Goal: Information Seeking & Learning: Learn about a topic

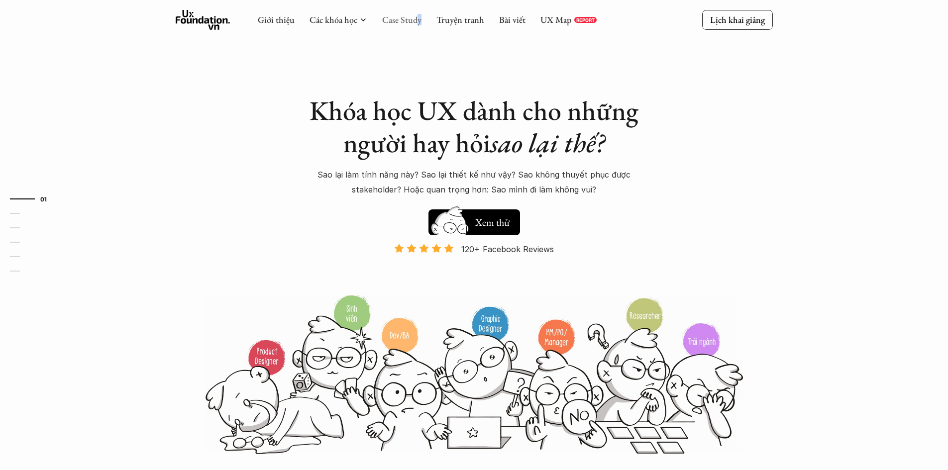
drag, startPoint x: 424, startPoint y: 18, endPoint x: 401, endPoint y: 14, distance: 23.1
click at [406, 15] on div "Giới thiệu Các khóa học Case Study Truyện tranh Bài viết UX Map REPORT" at bounding box center [427, 20] width 339 height 20
click at [401, 14] on link "Case Study" at bounding box center [401, 19] width 39 height 11
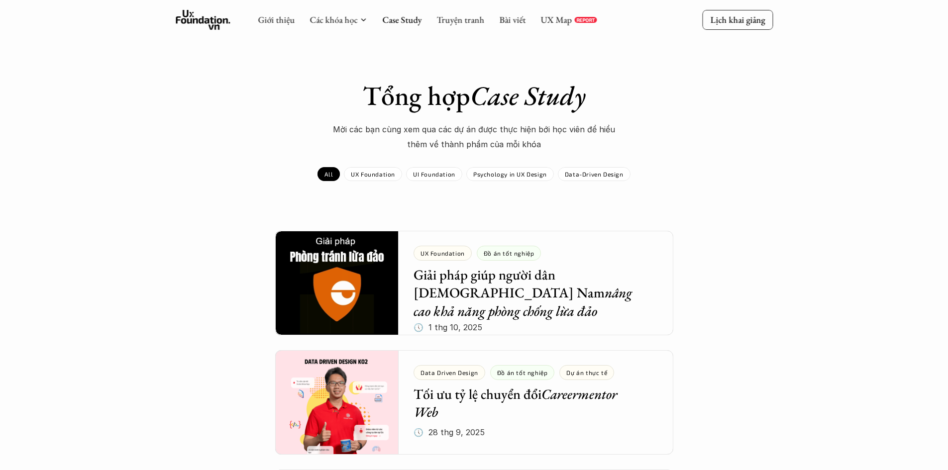
drag, startPoint x: 191, startPoint y: 245, endPoint x: 473, endPoint y: 181, distance: 289.3
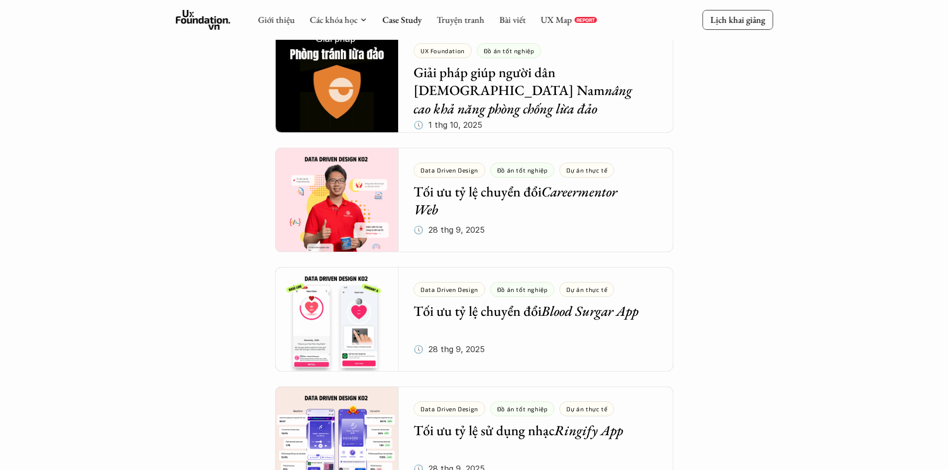
scroll to position [199, 0]
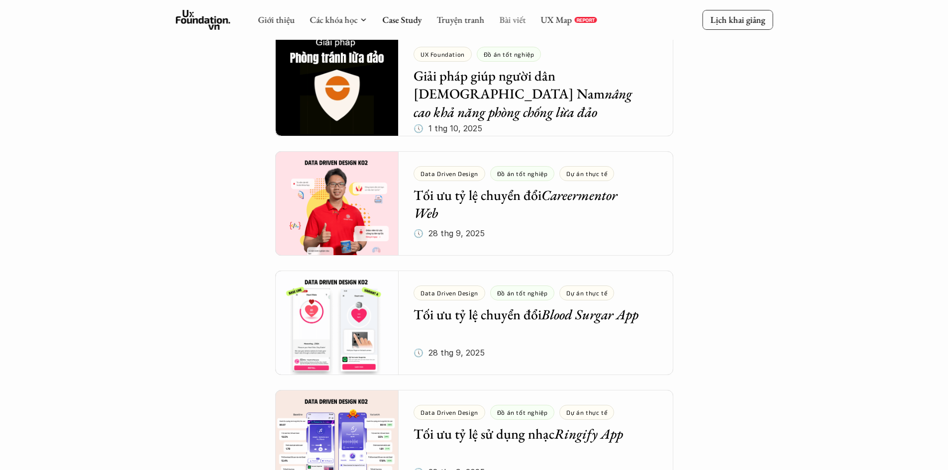
click at [505, 14] on link "Bài viết" at bounding box center [512, 19] width 26 height 11
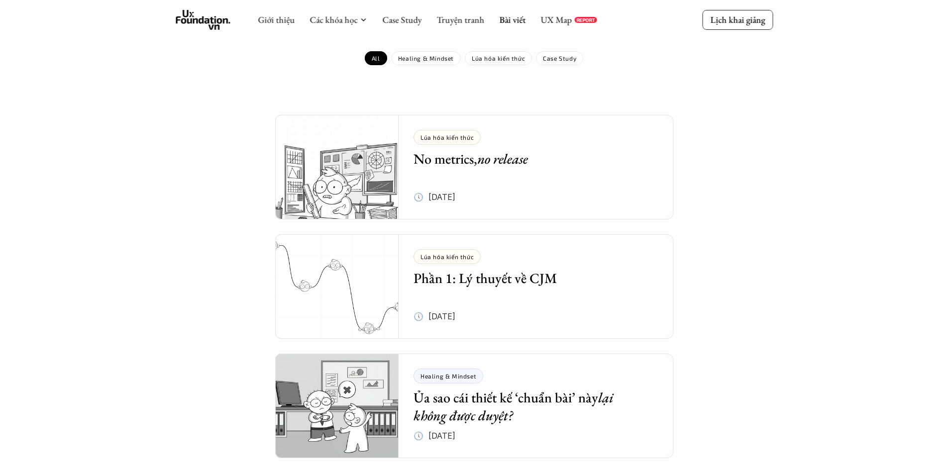
scroll to position [100, 0]
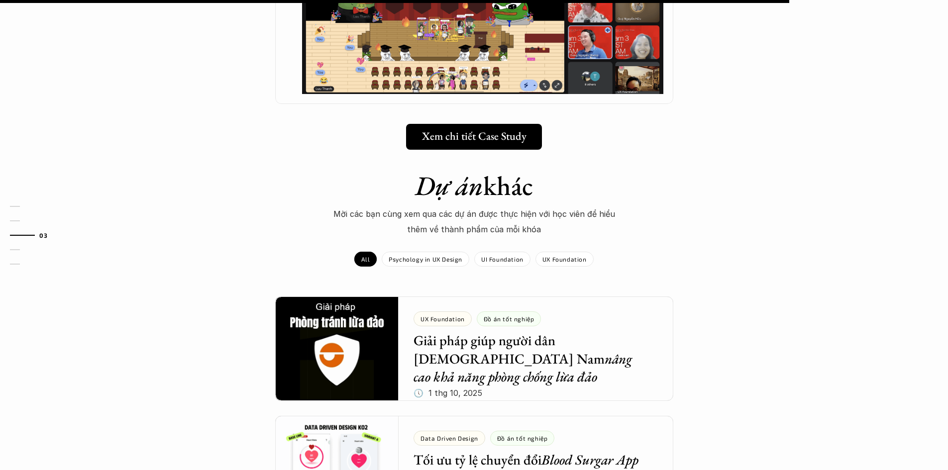
scroll to position [1144, 0]
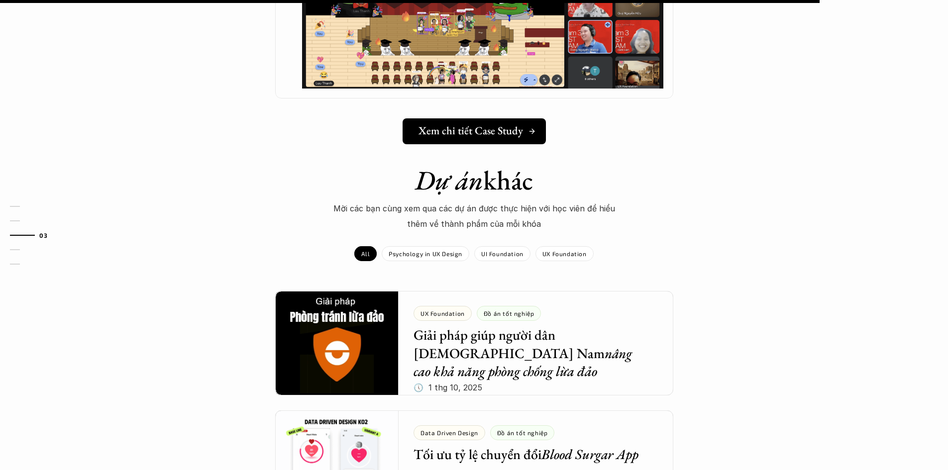
click at [475, 124] on h5 "Xem chi tiết Case Study" at bounding box center [470, 130] width 104 height 13
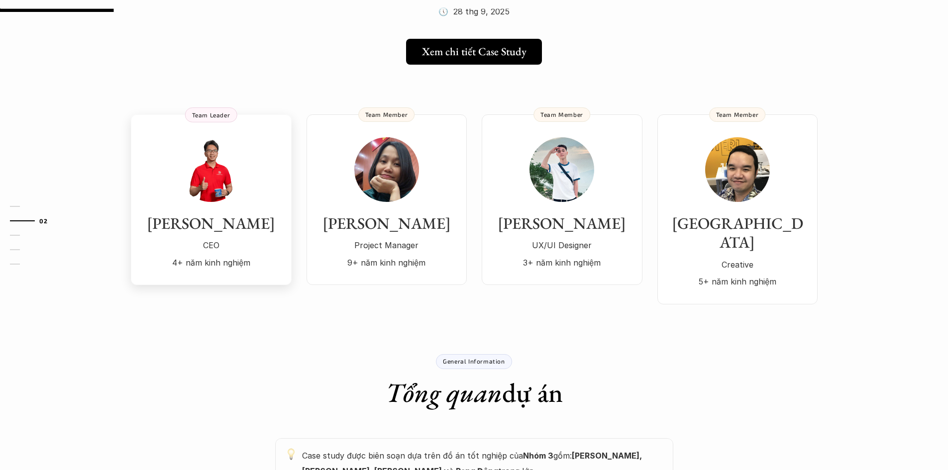
scroll to position [149, 0]
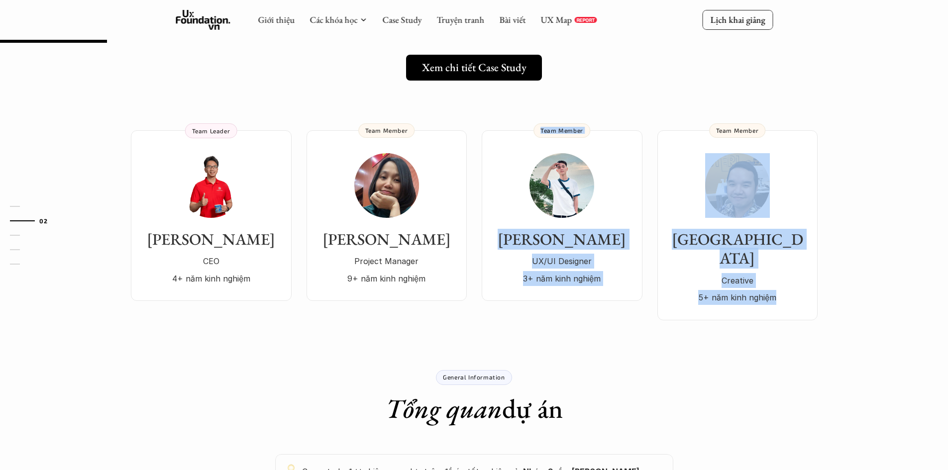
drag, startPoint x: 865, startPoint y: 348, endPoint x: 682, endPoint y: 113, distance: 297.1
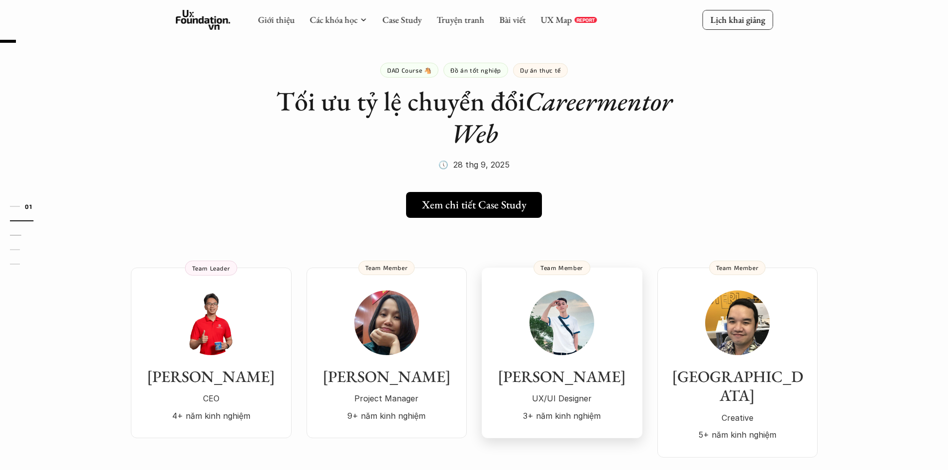
scroll to position [0, 0]
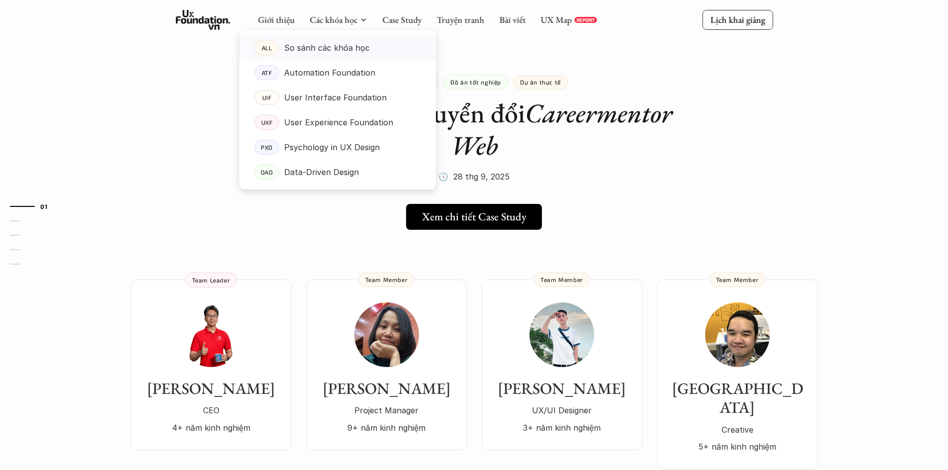
click at [322, 48] on p "So sánh các khóa học" at bounding box center [327, 47] width 86 height 15
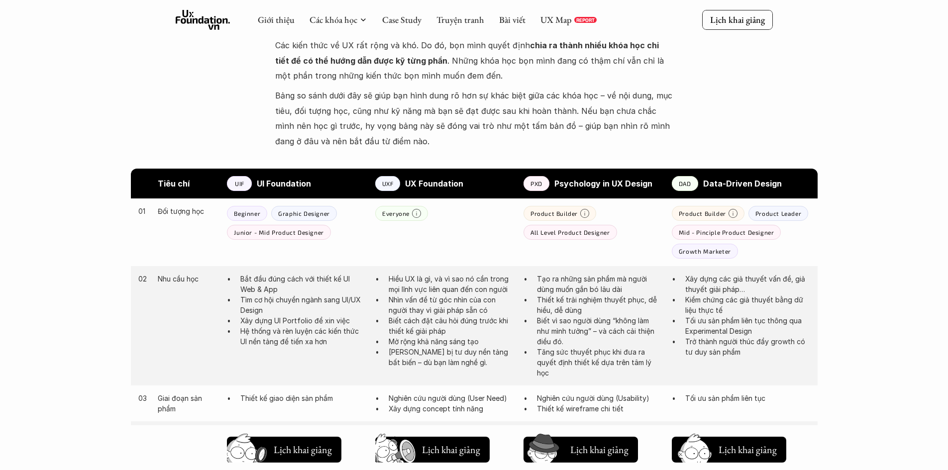
scroll to position [398, 0]
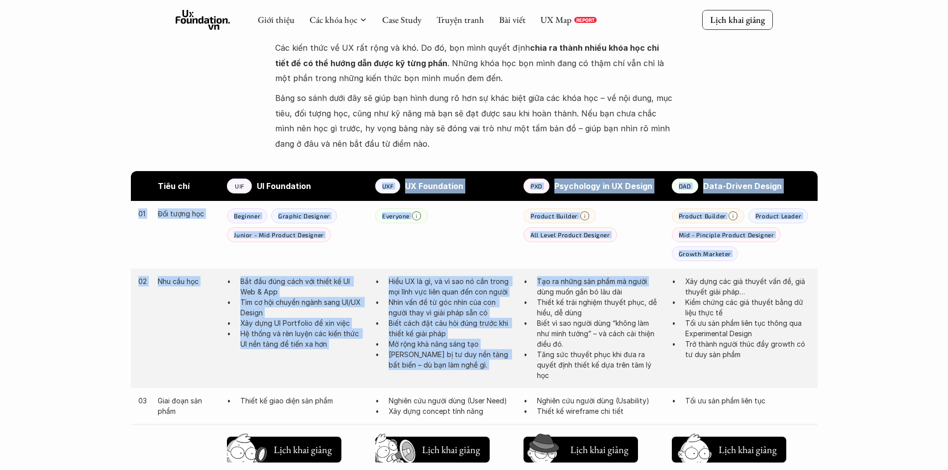
drag, startPoint x: 363, startPoint y: 186, endPoint x: 494, endPoint y: 275, distance: 158.0
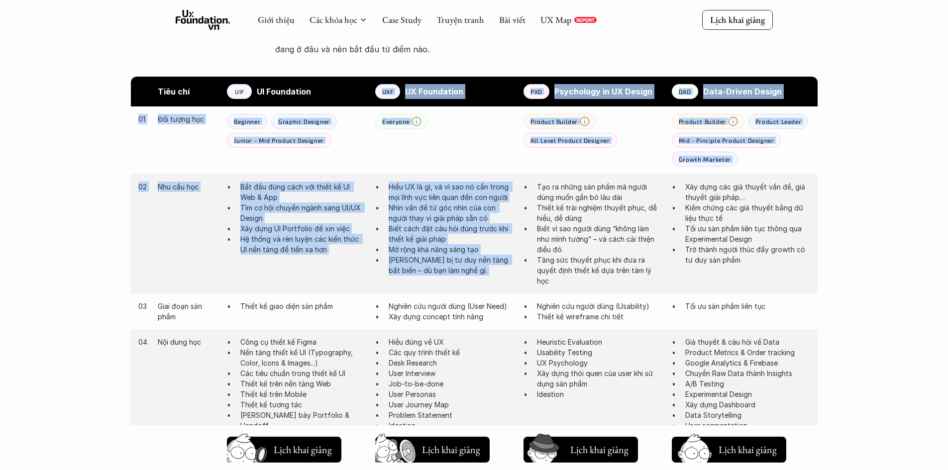
scroll to position [746, 0]
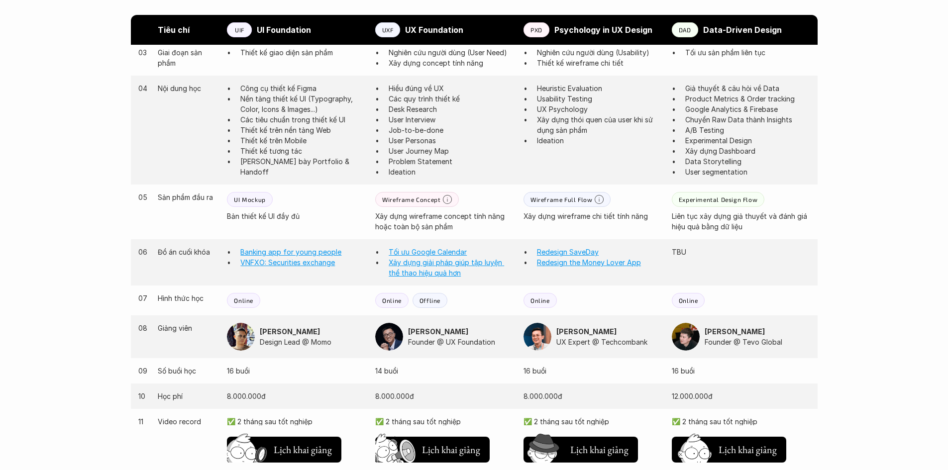
click at [423, 197] on p "Wireframe Concept" at bounding box center [411, 199] width 58 height 7
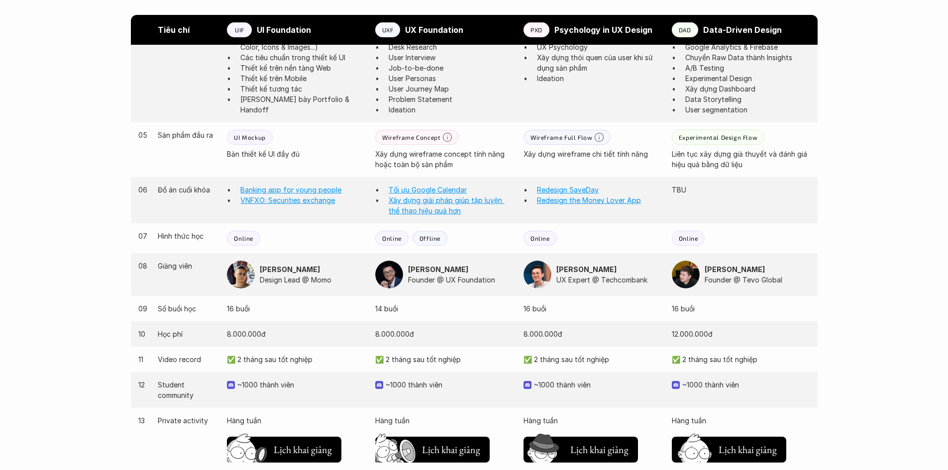
scroll to position [945, 0]
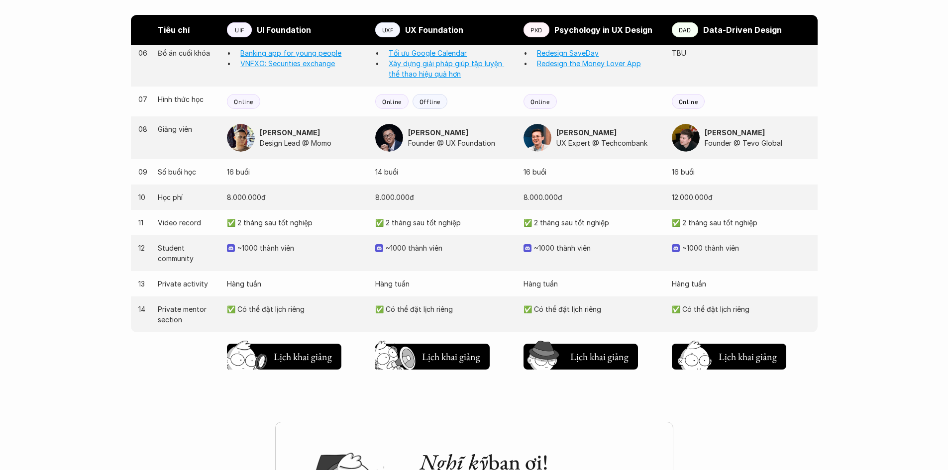
click at [423, 236] on div "12 Student community ~1000 thành viên ~1000 thành viên ~1000 thành viên ~1000 t…" at bounding box center [474, 253] width 687 height 36
click at [164, 249] on p "Student community" at bounding box center [187, 253] width 59 height 21
drag, startPoint x: 138, startPoint y: 242, endPoint x: 787, endPoint y: 261, distance: 649.0
click at [786, 261] on div "12 Student community ~1000 thành viên ~1000 thành viên ~1000 thành viên ~1000 t…" at bounding box center [474, 253] width 687 height 36
click at [799, 258] on div "12 Student community ~1000 thành viên ~1000 thành viên ~1000 thành viên ~1000 t…" at bounding box center [474, 253] width 687 height 36
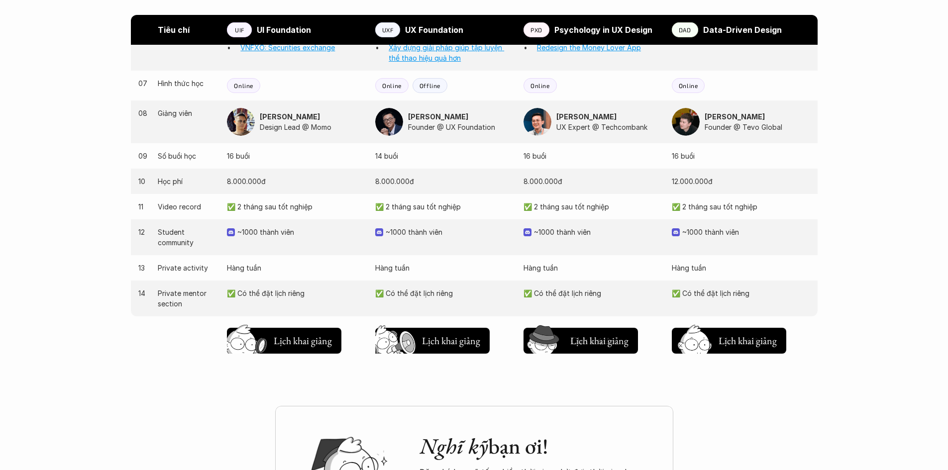
scroll to position [896, 0]
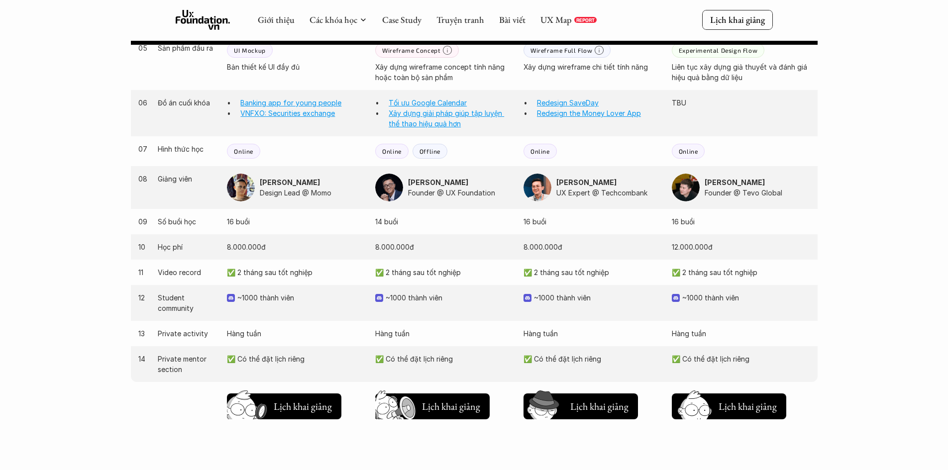
click at [505, 269] on p "✅ 2 tháng sau tốt nghiệp" at bounding box center [444, 272] width 138 height 10
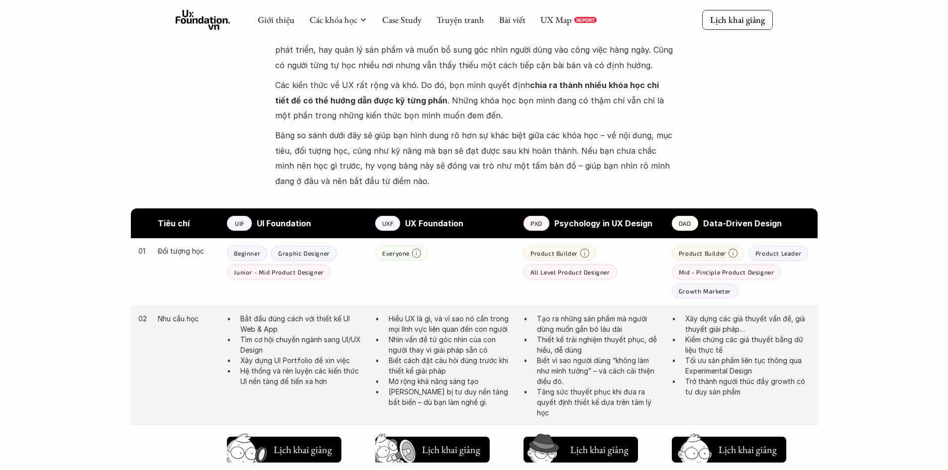
scroll to position [348, 0]
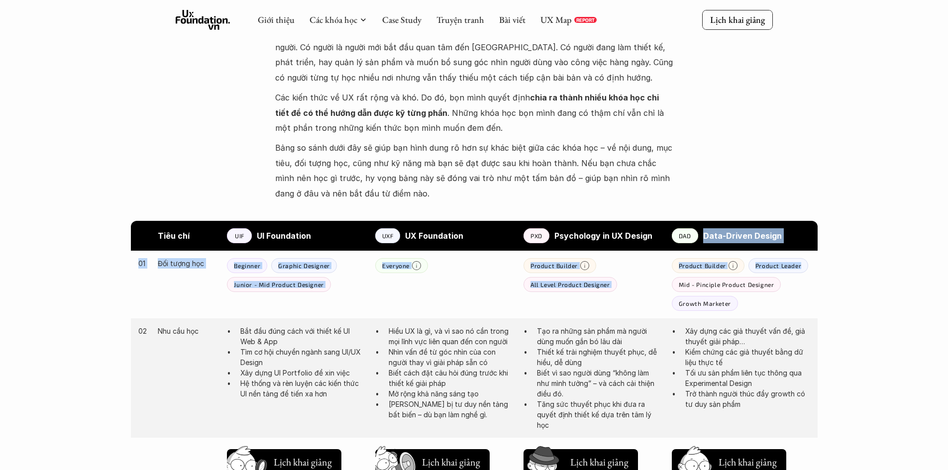
drag, startPoint x: 699, startPoint y: 237, endPoint x: 811, endPoint y: 254, distance: 113.2
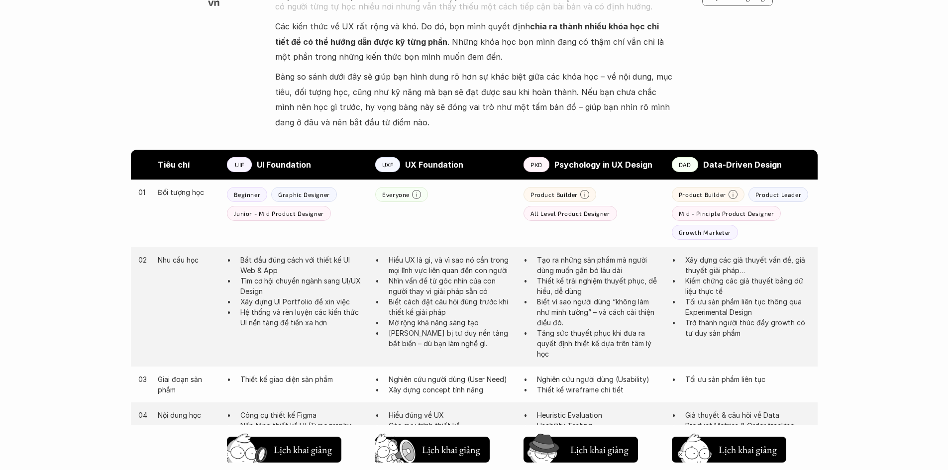
scroll to position [597, 0]
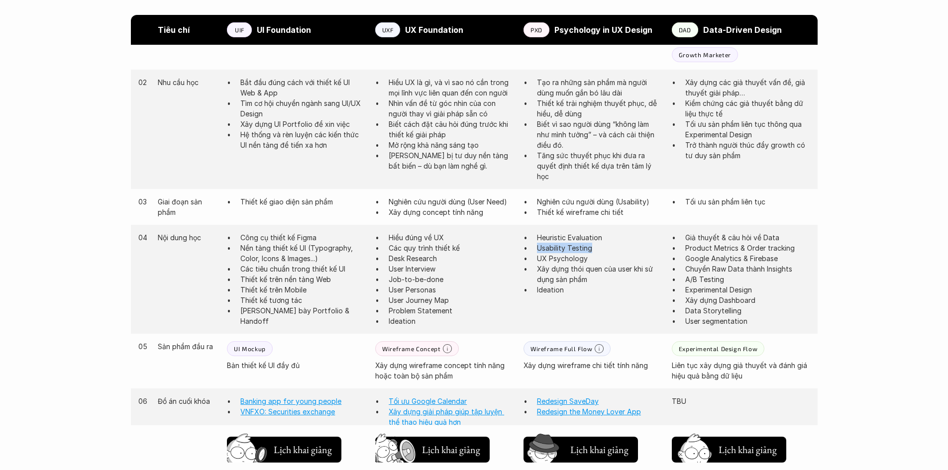
drag, startPoint x: 532, startPoint y: 247, endPoint x: 609, endPoint y: 247, distance: 76.6
click at [609, 247] on ul "Heuristic Evaluation Usability Testing UX Psychology Xây dựng thói quen của use…" at bounding box center [592, 263] width 138 height 63
click at [613, 239] on p "Heuristic Evaluation" at bounding box center [599, 237] width 125 height 10
drag, startPoint x: 602, startPoint y: 235, endPoint x: 605, endPoint y: 291, distance: 56.3
click at [603, 290] on ul "Heuristic Evaluation Usability Testing UX Psychology Xây dựng thói quen của use…" at bounding box center [592, 263] width 138 height 63
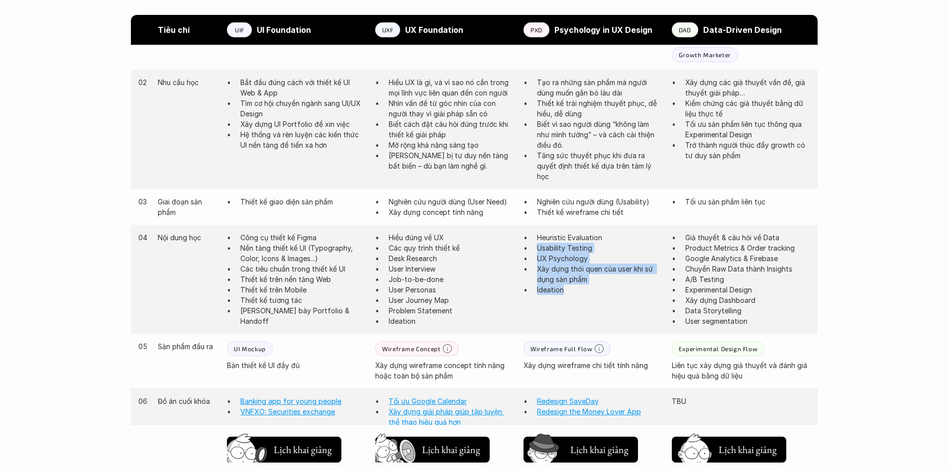
click at [610, 303] on div "04 Nội dung học Công cụ thiết kế Figma Nền tảng thiết kế UI (Typography, Color,…" at bounding box center [474, 279] width 687 height 109
drag, startPoint x: 448, startPoint y: 261, endPoint x: 420, endPoint y: 253, distance: 29.3
click at [448, 260] on p "Desk Research" at bounding box center [451, 258] width 125 height 10
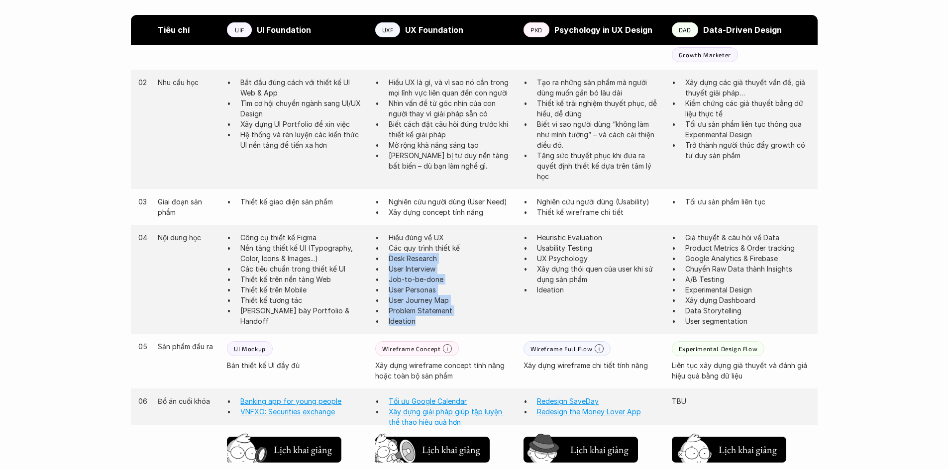
drag, startPoint x: 388, startPoint y: 257, endPoint x: 482, endPoint y: 324, distance: 115.1
click at [482, 324] on ul "Hiểu đúng về UX Các quy trình thiết kế Desk Research User Interview Job-to-be-d…" at bounding box center [444, 279] width 138 height 94
click at [494, 290] on p "User Personas" at bounding box center [451, 290] width 125 height 10
drag, startPoint x: 373, startPoint y: 229, endPoint x: 180, endPoint y: 264, distance: 196.1
click at [334, 305] on div "04 Nội dung học Công cụ thiết kế Figma Nền tảng thiết kế UI (Typography, Color,…" at bounding box center [474, 279] width 687 height 109
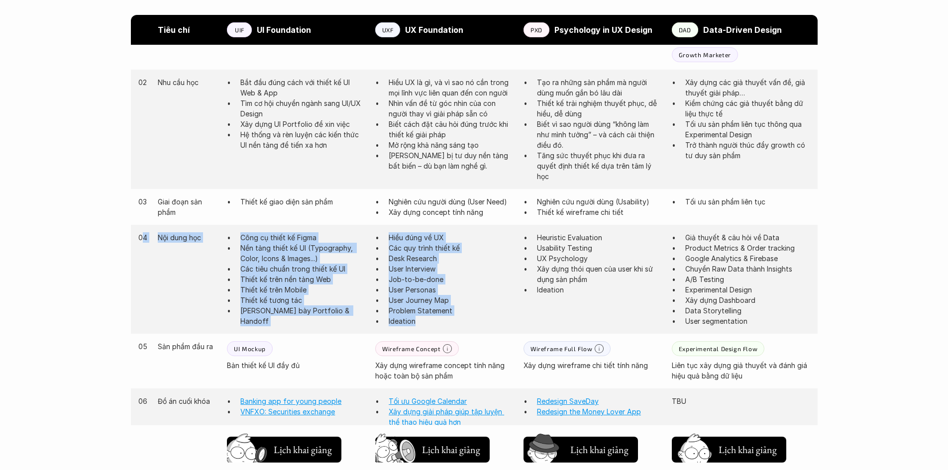
drag, startPoint x: 144, startPoint y: 235, endPoint x: 534, endPoint y: 319, distance: 398.9
click at [534, 319] on div "04 Nội dung học Công cụ thiết kế Figma Nền tảng thiết kế UI (Typography, Color,…" at bounding box center [474, 279] width 687 height 109
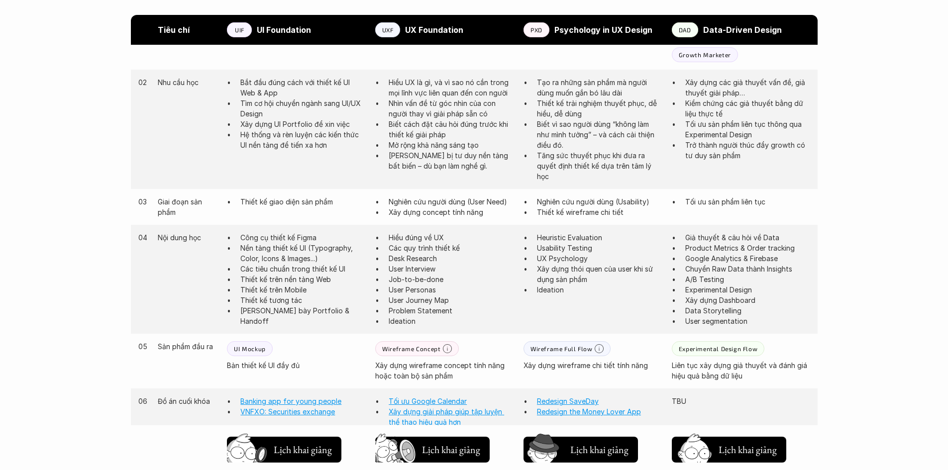
click at [711, 268] on p "Chuyển Raw Data thành Insights" at bounding box center [747, 269] width 125 height 10
drag, startPoint x: 529, startPoint y: 258, endPoint x: 537, endPoint y: 237, distance: 23.0
click at [537, 237] on ul "Heuristic Evaluation Usability Testing UX Psychology Xây dựng thói quen của use…" at bounding box center [592, 263] width 138 height 63
click at [608, 242] on p "Heuristic Evaluation" at bounding box center [599, 237] width 125 height 10
drag, startPoint x: 582, startPoint y: 233, endPoint x: 561, endPoint y: 242, distance: 22.7
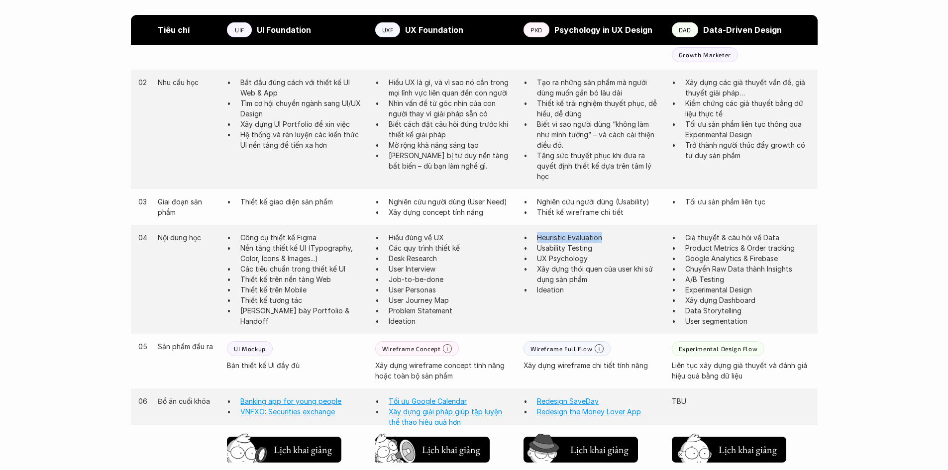
click at [534, 240] on ul "Heuristic Evaluation Usability Testing UX Psychology Xây dựng thói quen của use…" at bounding box center [592, 263] width 138 height 63
click at [610, 237] on p "Heuristic Evaluation" at bounding box center [599, 237] width 125 height 10
drag, startPoint x: 542, startPoint y: 231, endPoint x: 525, endPoint y: 232, distance: 17.0
click at [537, 232] on li "Heuristic Evaluation" at bounding box center [599, 237] width 125 height 10
click at [785, 307] on p "Data Storytelling" at bounding box center [747, 310] width 125 height 10
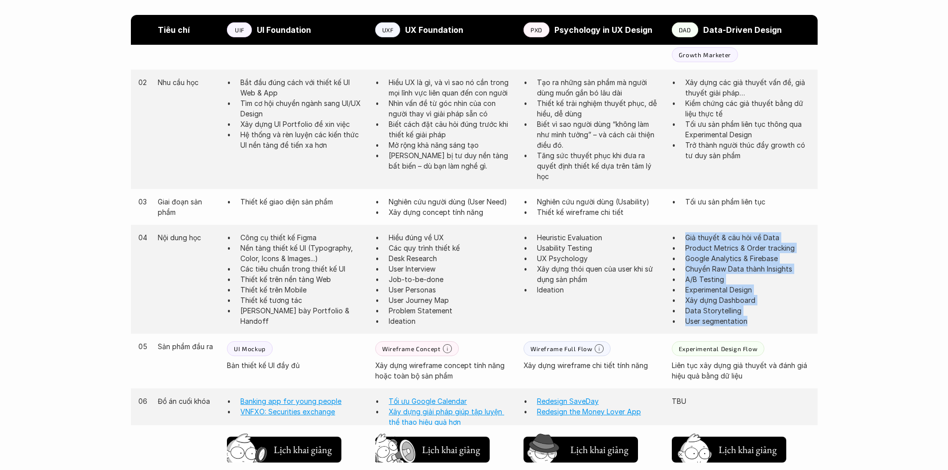
drag, startPoint x: 764, startPoint y: 323, endPoint x: 687, endPoint y: 236, distance: 116.0
click at [687, 236] on ul "Giả thuyết & câu hỏi về Data Product Metrics & Order tracking Google Analytics …" at bounding box center [741, 279] width 138 height 94
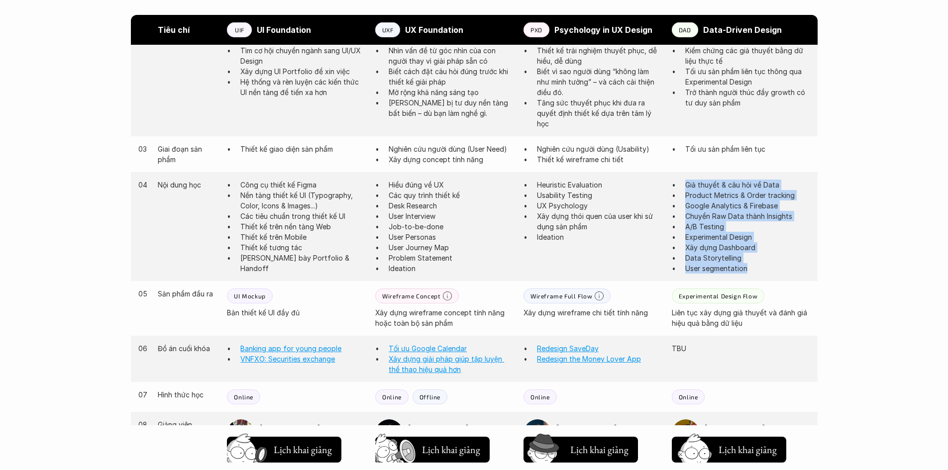
scroll to position [697, 0]
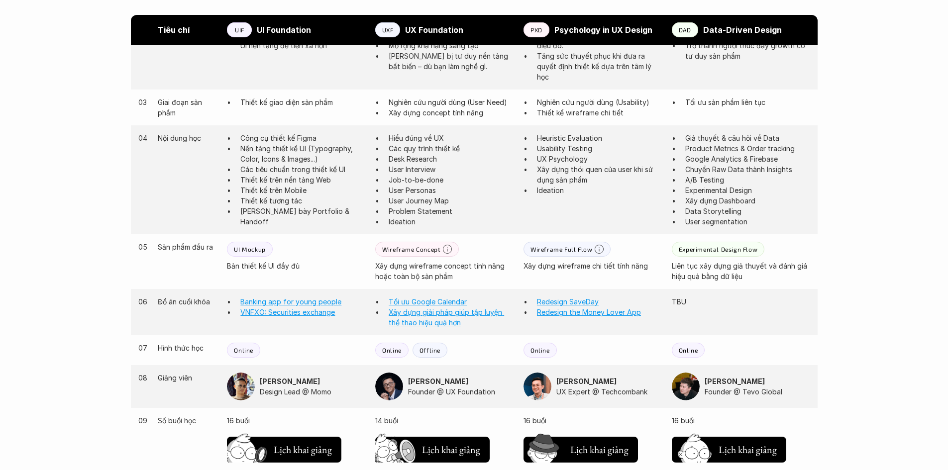
click at [705, 318] on div "06 Đồ án cuối khóa Banking app for young people VNFXO: Securities exchange Tối …" at bounding box center [474, 312] width 687 height 46
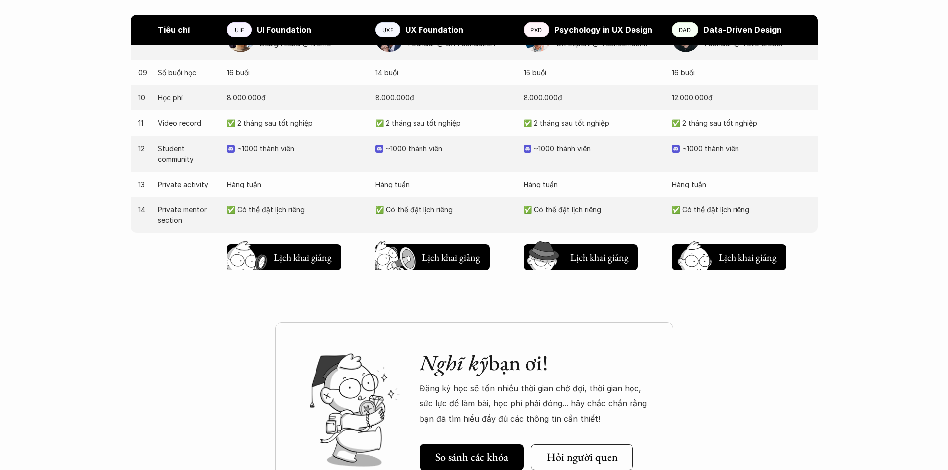
scroll to position [796, 0]
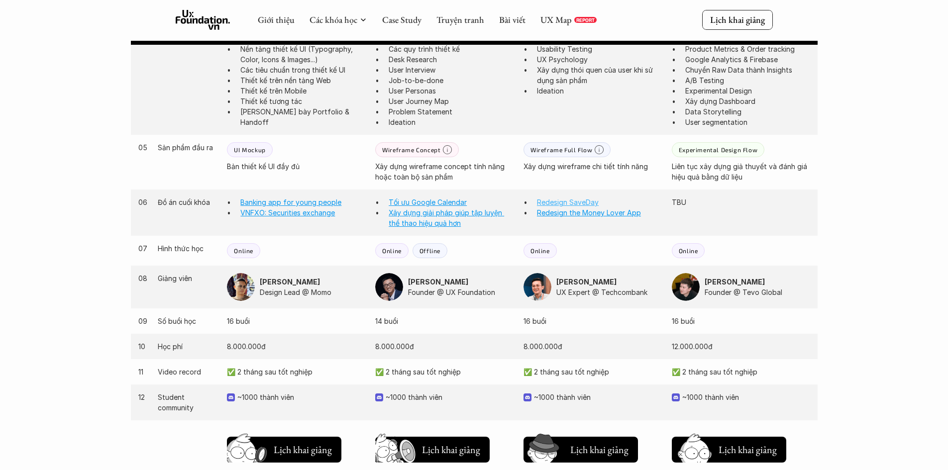
click at [572, 199] on link "Redesign SaveDay" at bounding box center [568, 202] width 62 height 8
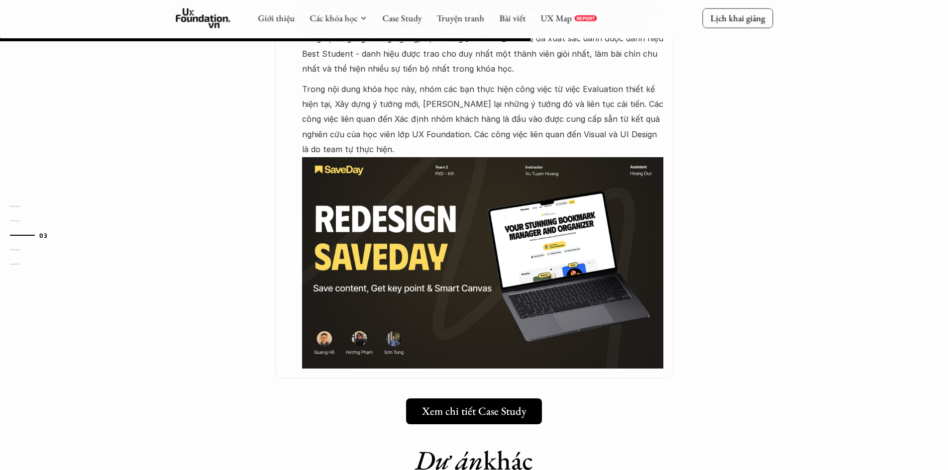
scroll to position [647, 0]
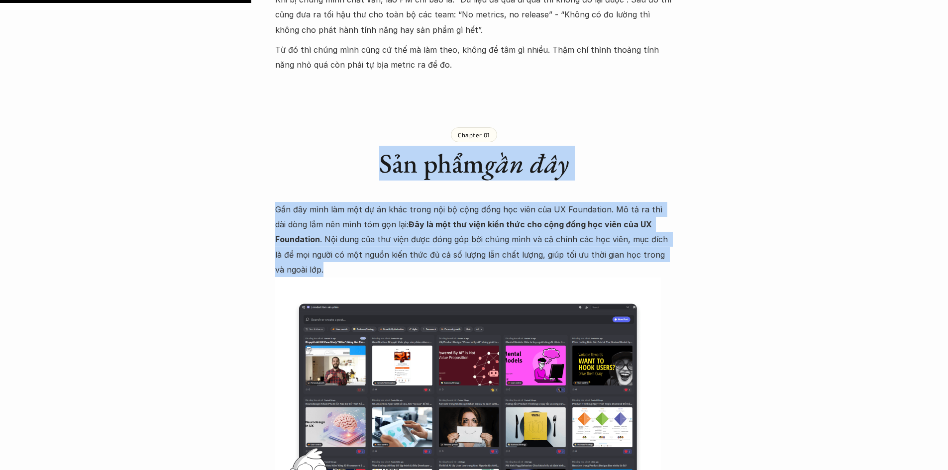
scroll to position [995, 0]
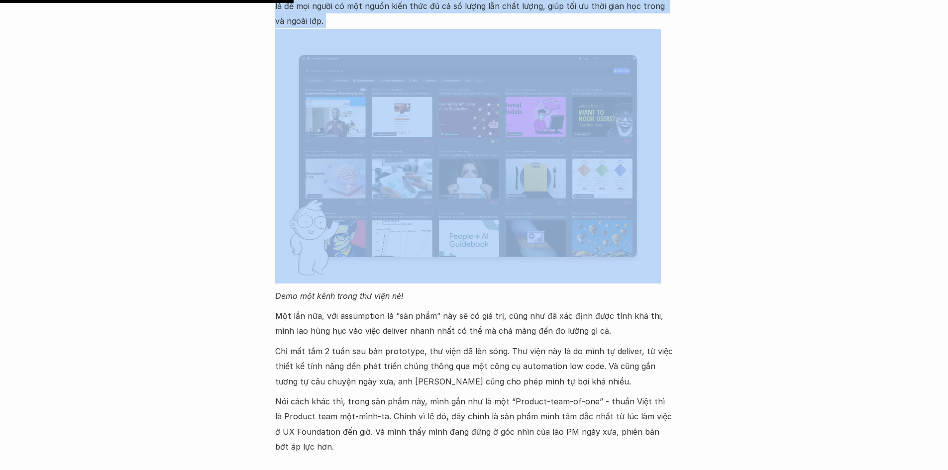
drag, startPoint x: 259, startPoint y: 202, endPoint x: 218, endPoint y: 279, distance: 87.5
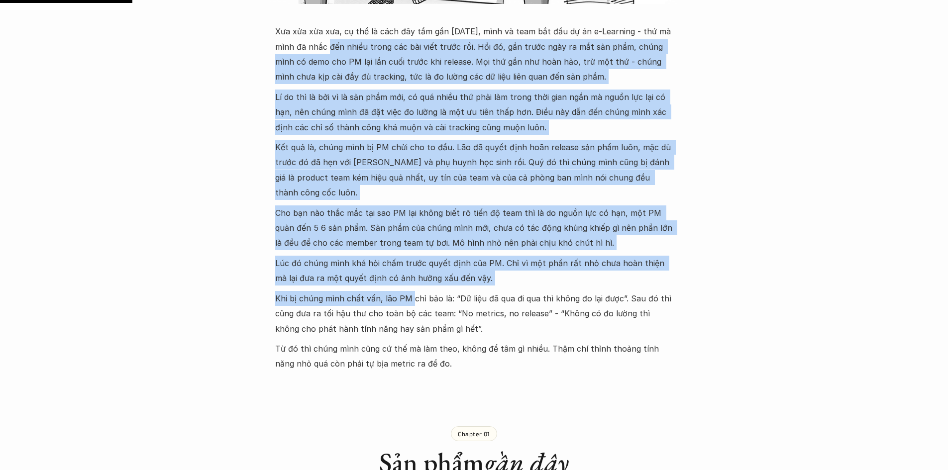
scroll to position [448, 0]
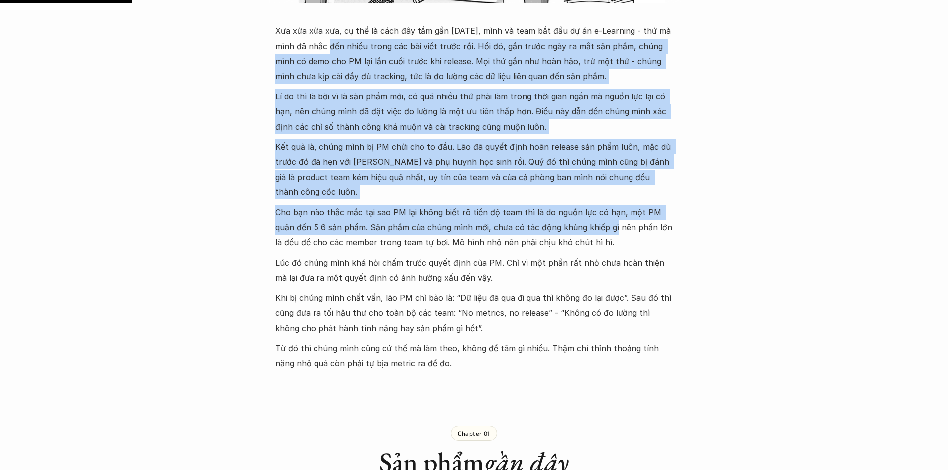
drag, startPoint x: 422, startPoint y: 158, endPoint x: 644, endPoint y: 225, distance: 232.0
click at [597, 215] on div "Xưa xửa xừa xưa, cụ thể là cách đây tầm gần 2 năm, mình và team bắt đầu dự án e…" at bounding box center [474, 197] width 398 height 348
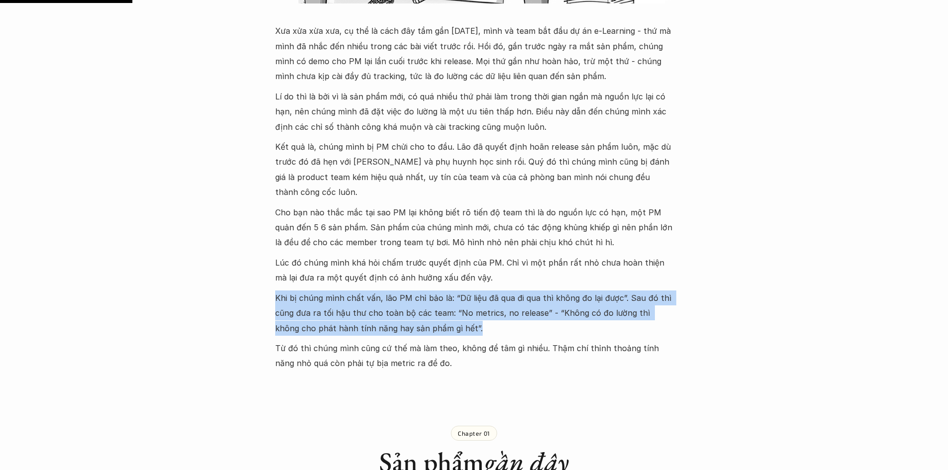
drag, startPoint x: 262, startPoint y: 279, endPoint x: 496, endPoint y: 316, distance: 236.7
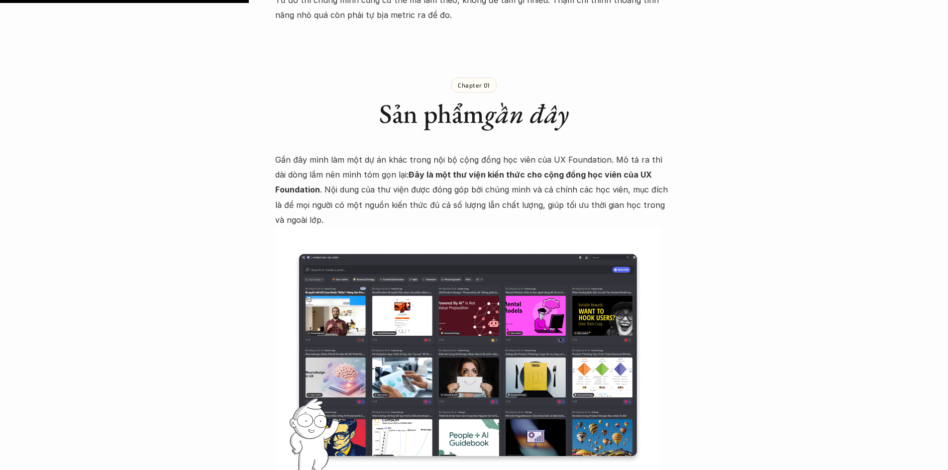
scroll to position [1045, 0]
